Goal: Task Accomplishment & Management: Manage account settings

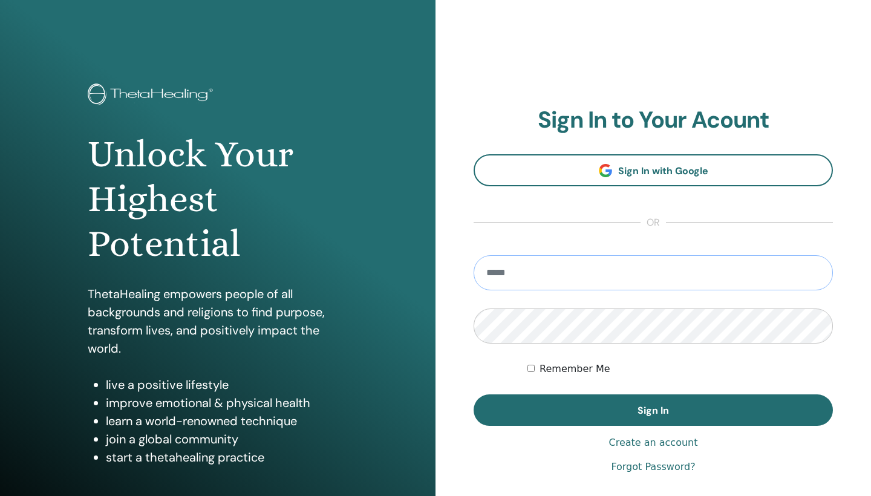
type input "**********"
click at [653, 410] on button "Sign In" at bounding box center [653, 409] width 359 height 31
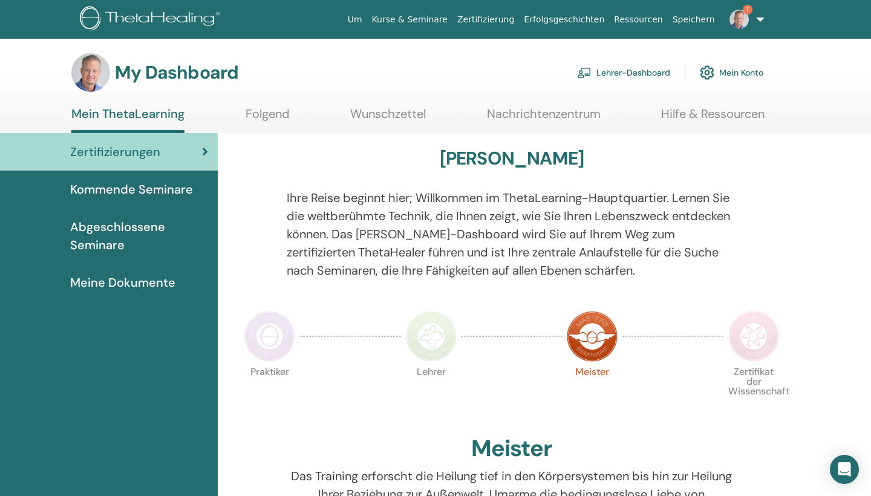
click at [612, 72] on link "Lehrer-Dashboard" at bounding box center [623, 72] width 93 height 27
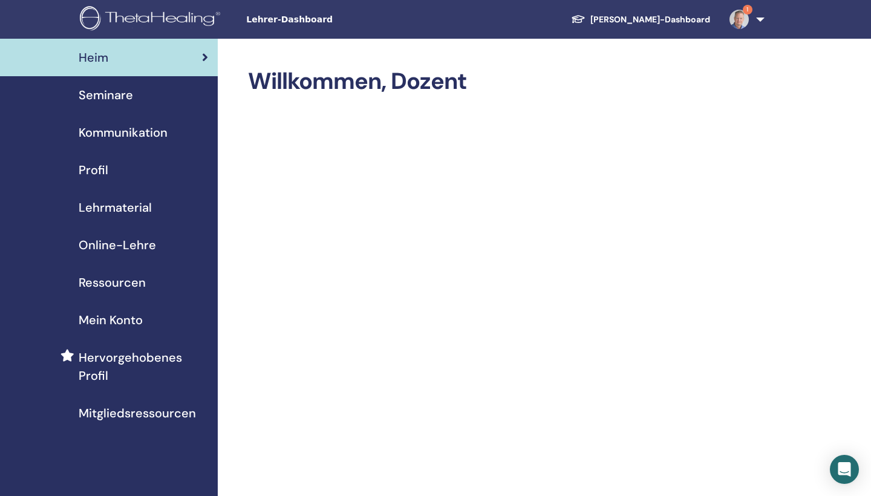
click at [119, 85] on link "Seminare" at bounding box center [109, 95] width 218 height 38
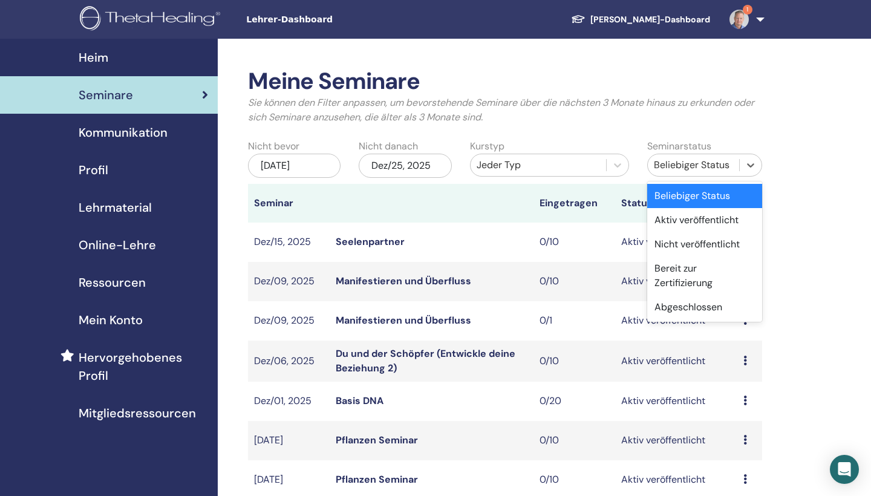
click at [681, 161] on div "Beliebiger Status" at bounding box center [693, 165] width 79 height 15
click at [585, 168] on div "Jeder Typ" at bounding box center [538, 165] width 123 height 15
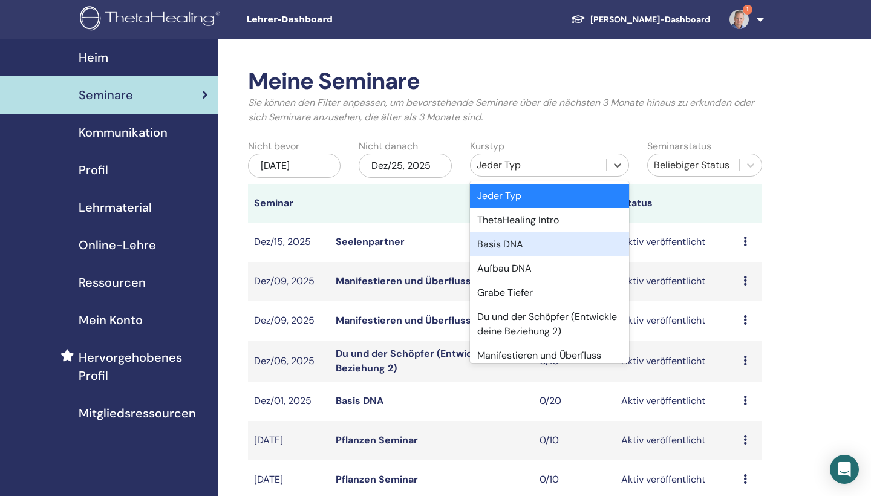
click at [556, 247] on div "Basis DNA" at bounding box center [549, 244] width 159 height 24
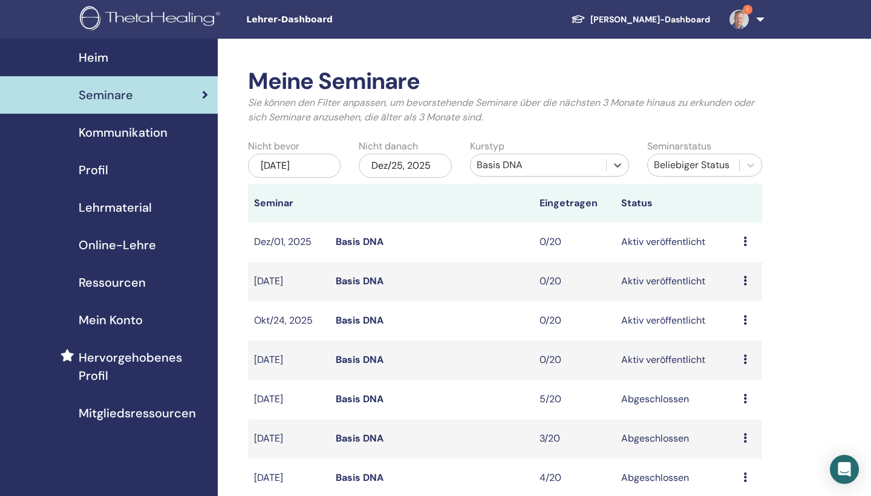
click at [319, 161] on div "[DATE]" at bounding box center [294, 166] width 93 height 24
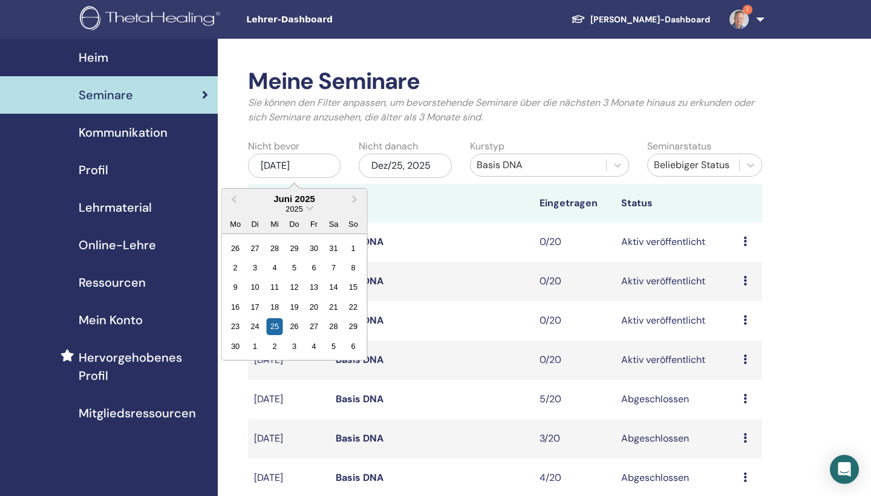
click at [307, 205] on div "2025" at bounding box center [294, 209] width 145 height 10
click at [310, 206] on span "Choose Date" at bounding box center [310, 207] width 8 height 8
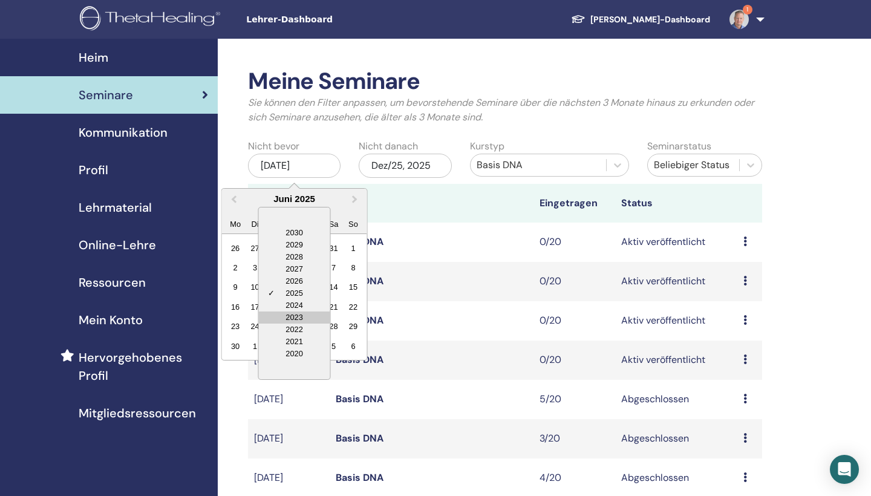
click at [299, 322] on div "2023" at bounding box center [294, 318] width 71 height 12
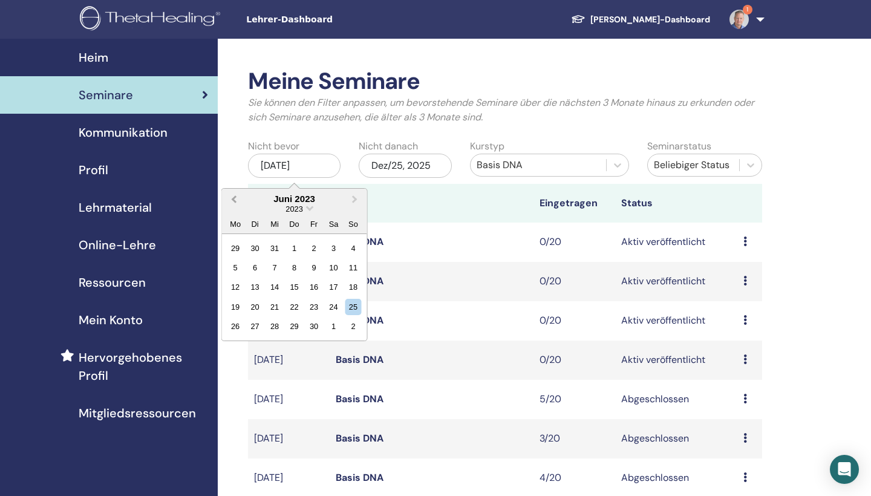
click at [234, 197] on span "Previous Month" at bounding box center [234, 198] width 0 height 13
click at [297, 248] on div "2" at bounding box center [294, 248] width 16 height 16
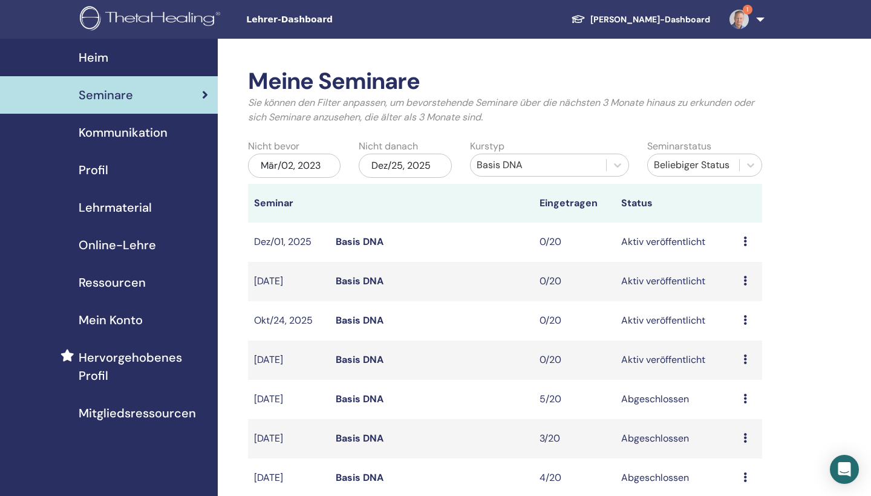
click at [310, 166] on div "Mär/02, 2023" at bounding box center [294, 166] width 93 height 24
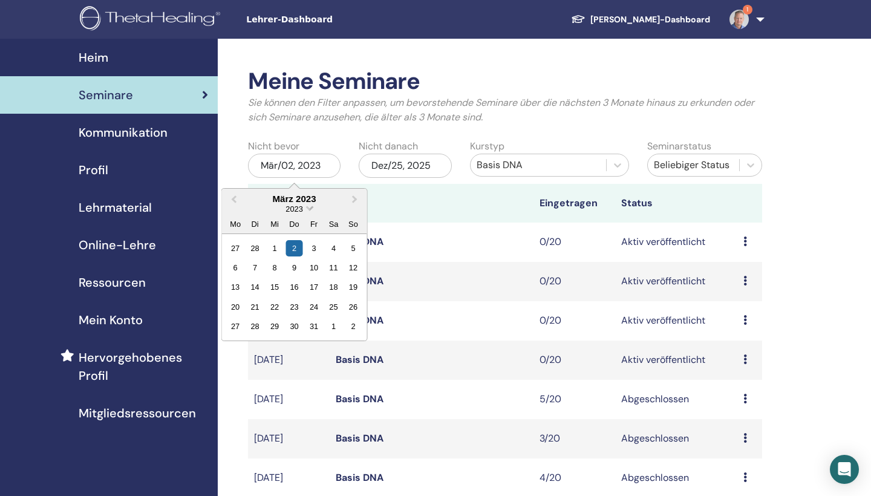
click at [308, 209] on span "Choose Date" at bounding box center [310, 207] width 8 height 8
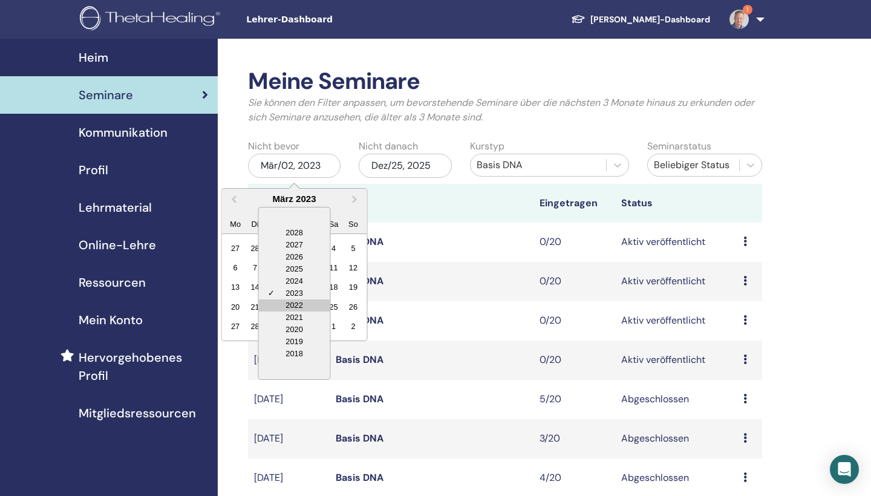
click at [299, 301] on div "2022" at bounding box center [294, 305] width 71 height 12
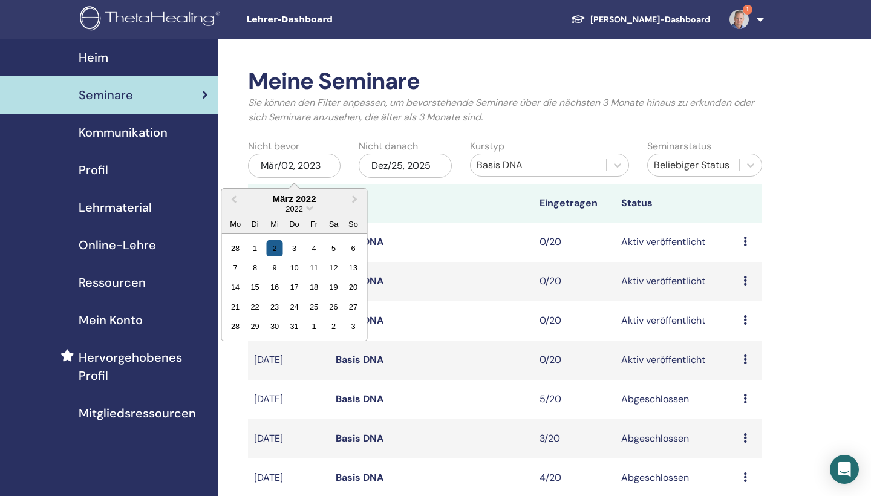
click at [276, 246] on div "2" at bounding box center [274, 248] width 16 height 16
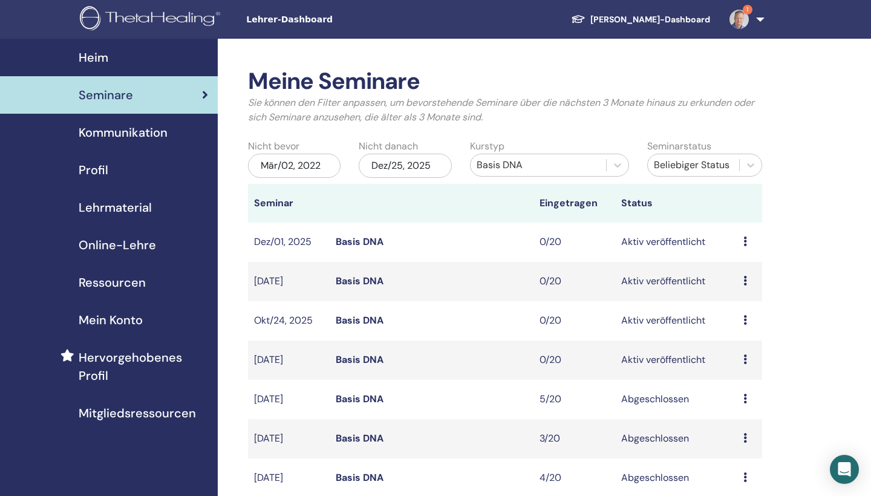
click at [402, 166] on div "Dez/25, 2025" at bounding box center [405, 166] width 93 height 24
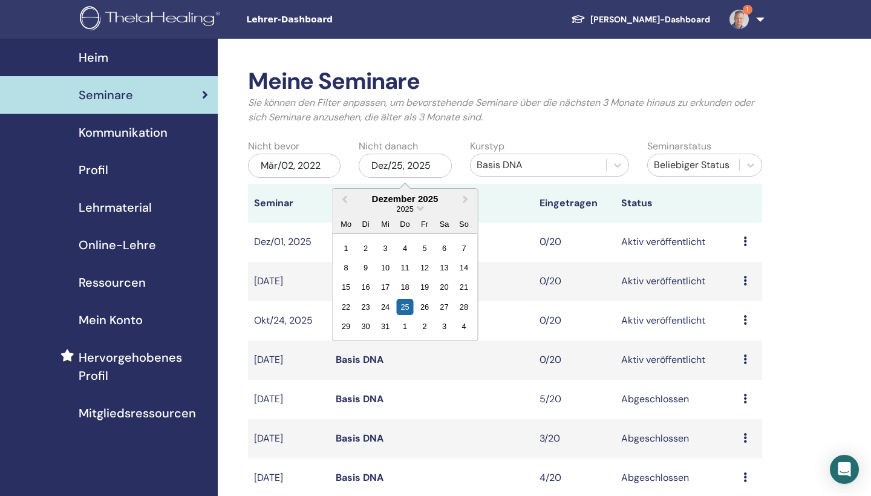
click at [416, 209] on div "2025" at bounding box center [405, 209] width 145 height 10
click at [420, 207] on span "Choose Date" at bounding box center [421, 207] width 8 height 8
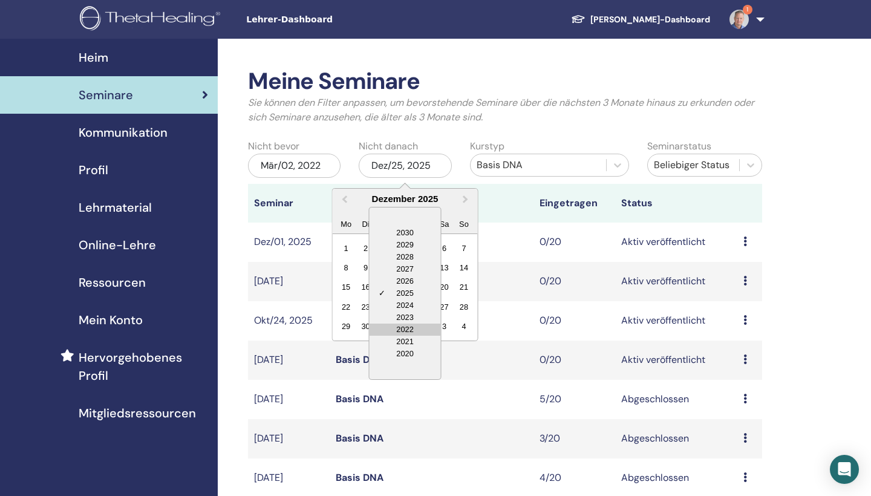
click at [402, 325] on div "2022" at bounding box center [405, 330] width 71 height 12
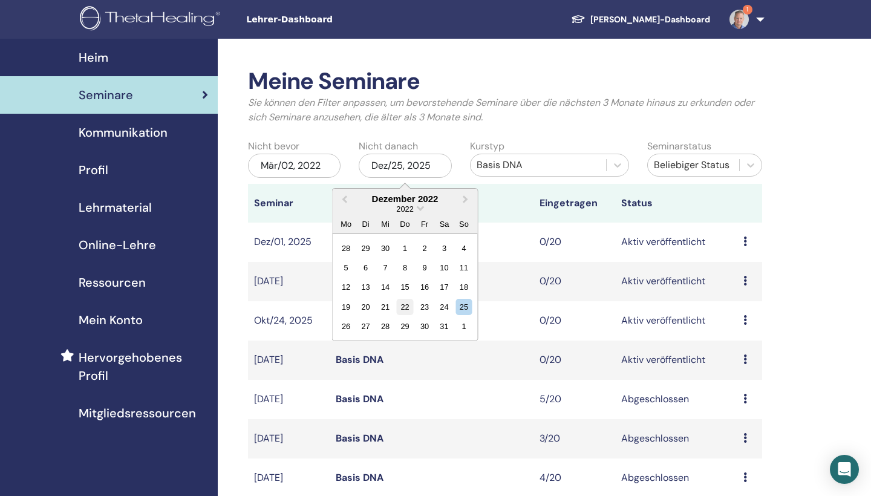
click at [408, 304] on div "22" at bounding box center [405, 307] width 16 height 16
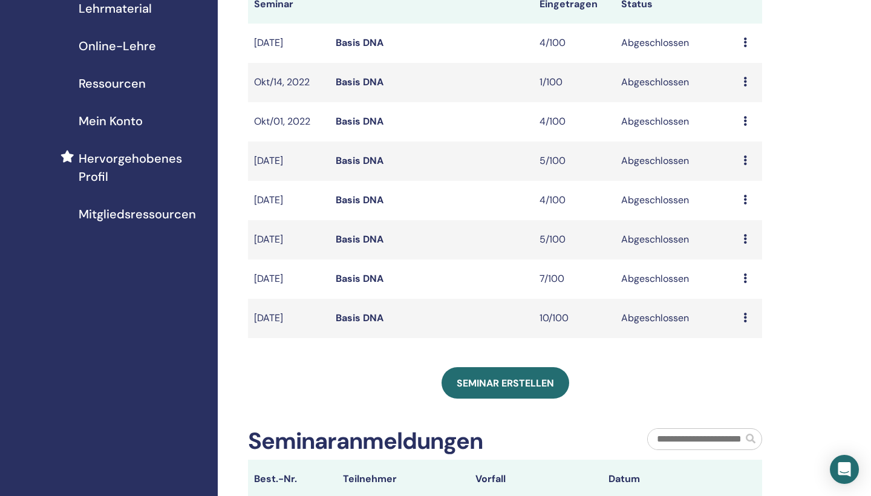
scroll to position [206, 0]
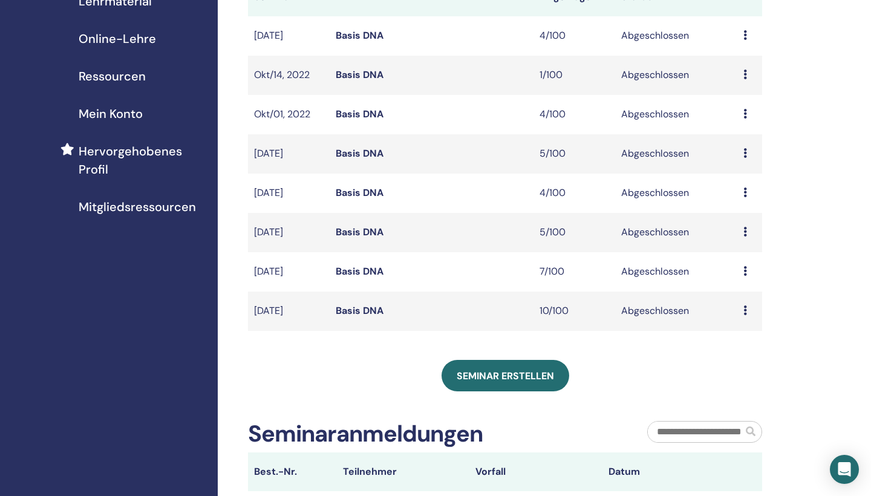
click at [366, 268] on link "Basis DNA" at bounding box center [360, 271] width 48 height 13
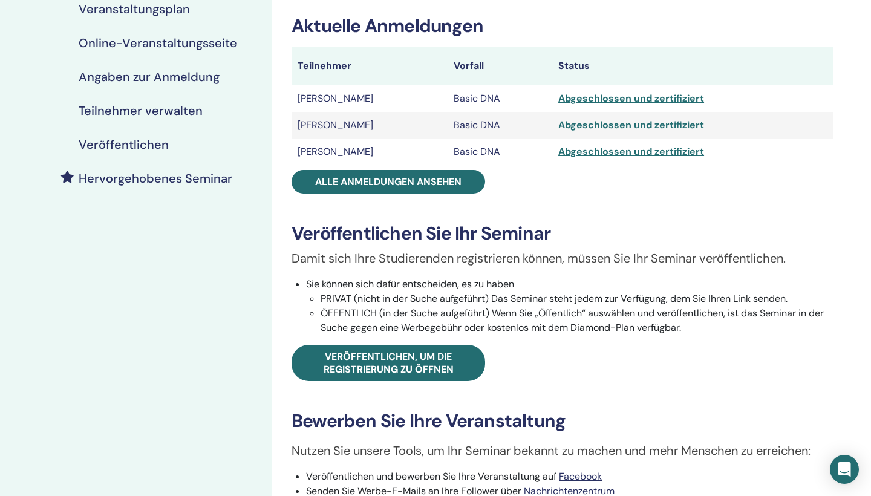
scroll to position [194, 0]
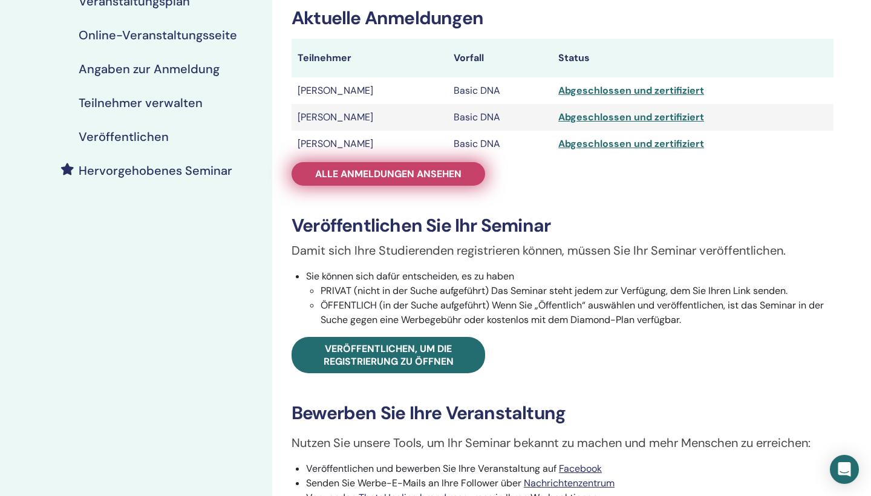
click at [371, 178] on span "Alle Anmeldungen ansehen" at bounding box center [388, 174] width 146 height 13
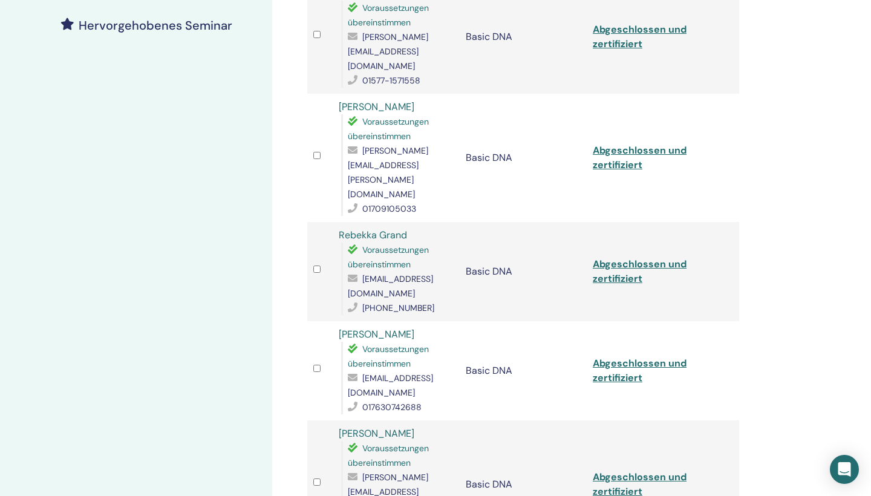
scroll to position [408, 0]
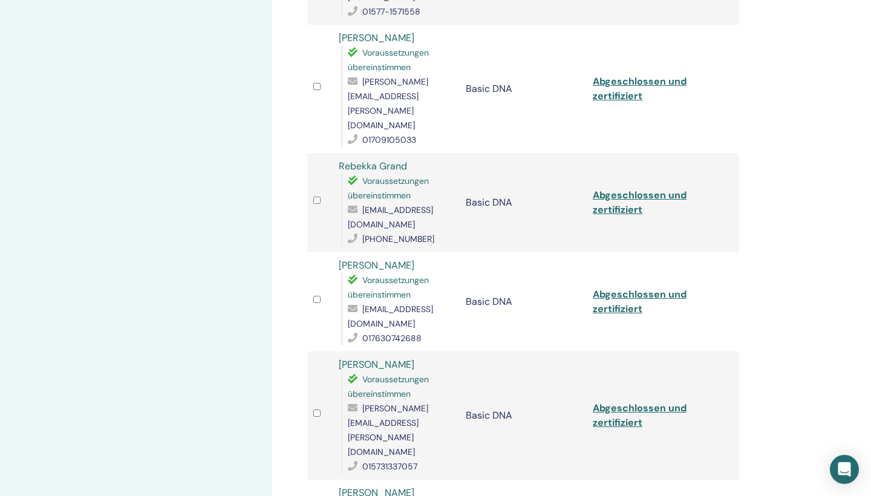
click at [370, 358] on link "Eugenia Maier" at bounding box center [377, 364] width 76 height 13
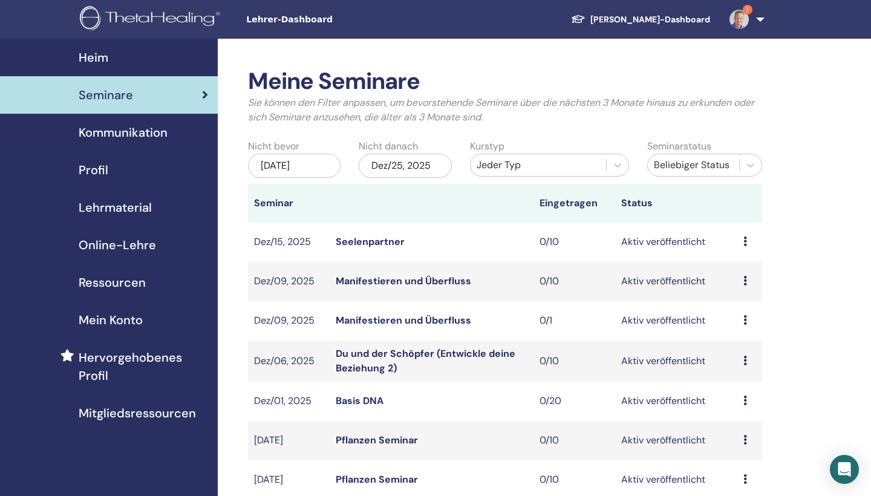
click at [588, 163] on div "Jeder Typ" at bounding box center [538, 165] width 123 height 15
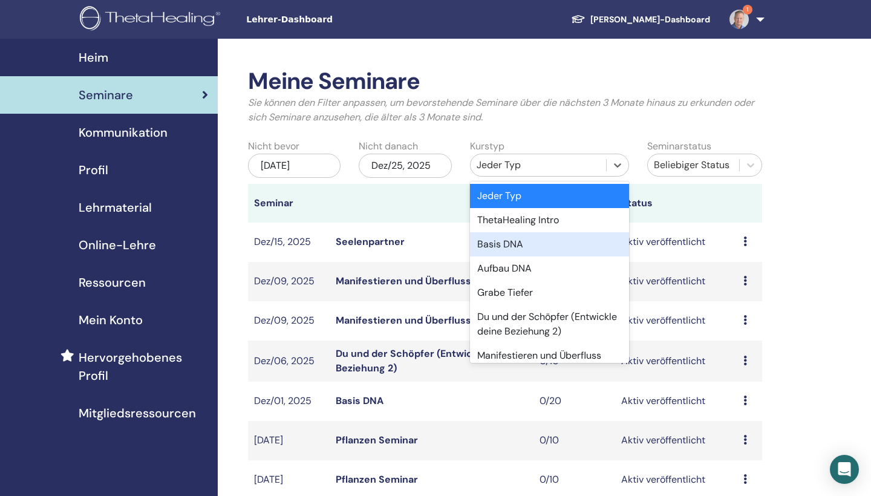
click at [532, 242] on div "Basis DNA" at bounding box center [549, 244] width 159 height 24
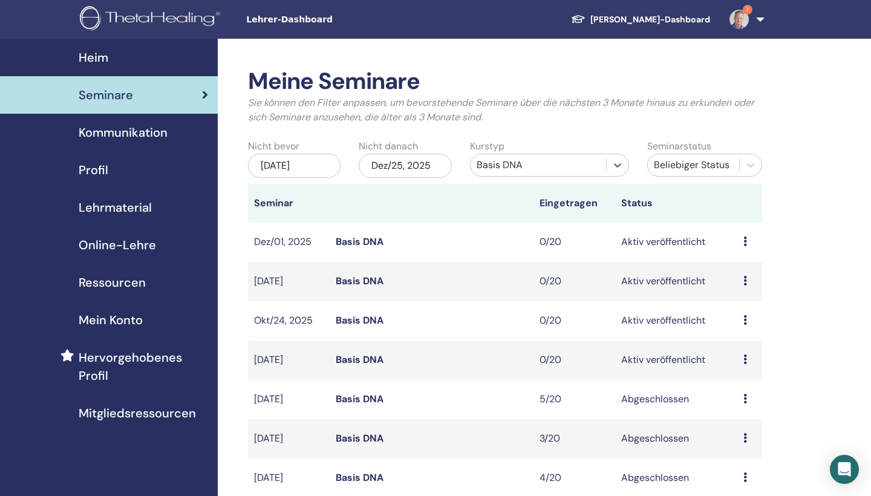
click at [735, 20] on img at bounding box center [739, 19] width 19 height 19
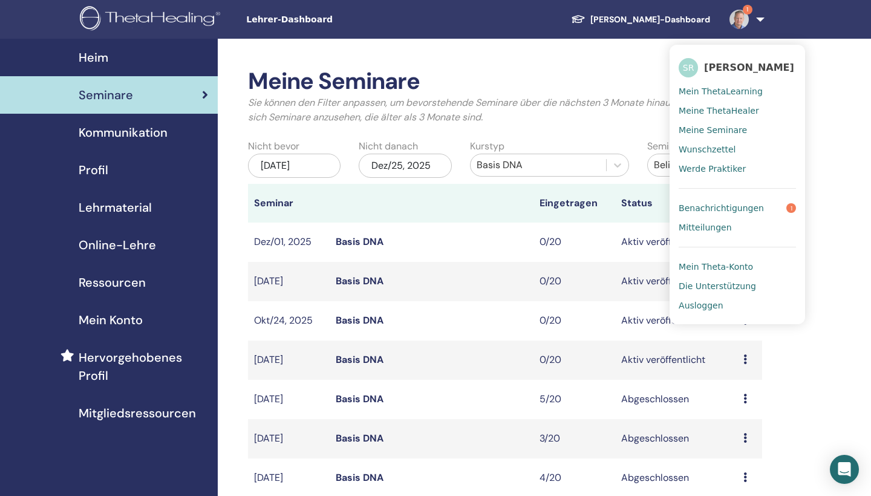
click at [707, 302] on span "Ausloggen" at bounding box center [701, 305] width 44 height 11
